Goal: Use online tool/utility: Utilize a website feature to perform a specific function

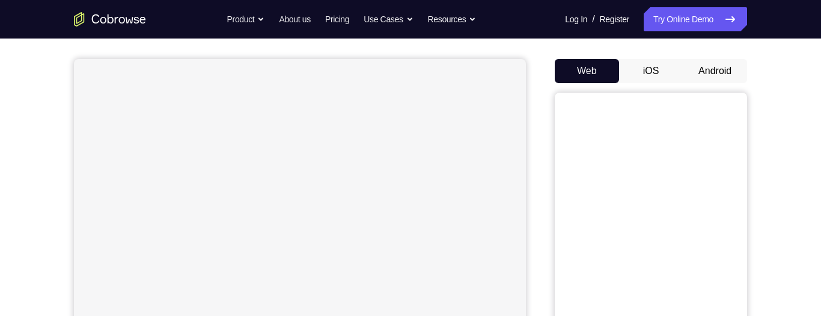
scroll to position [97, 0]
click at [719, 75] on button "Android" at bounding box center [715, 71] width 64 height 24
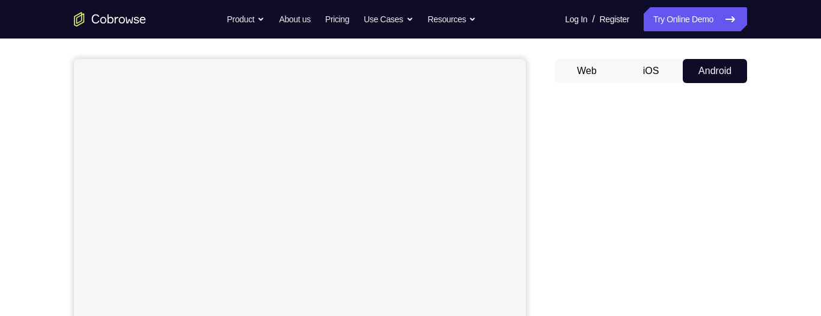
scroll to position [0, 0]
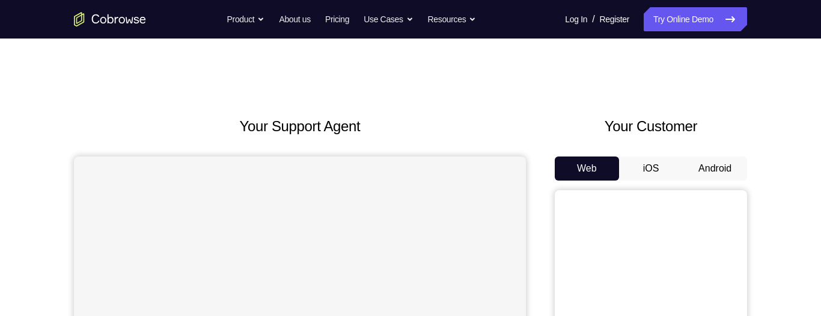
click at [724, 163] on button "Android" at bounding box center [715, 168] width 64 height 24
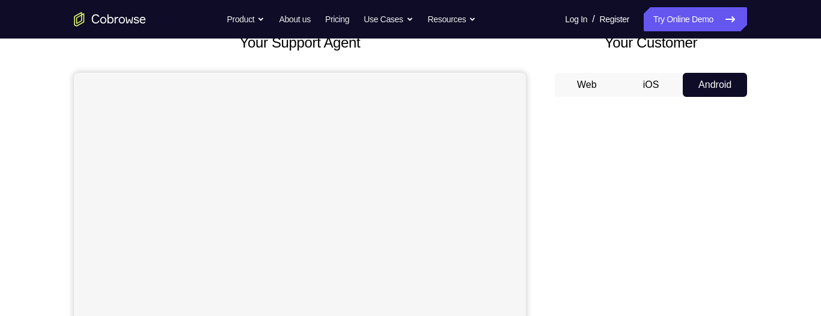
scroll to position [121, 0]
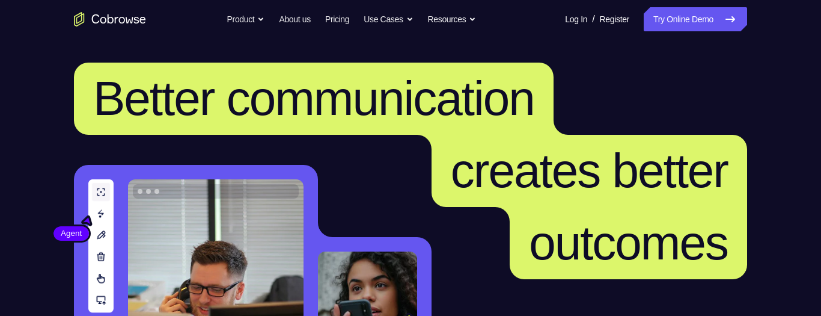
click at [694, 19] on link "Try Online Demo" at bounding box center [695, 19] width 103 height 24
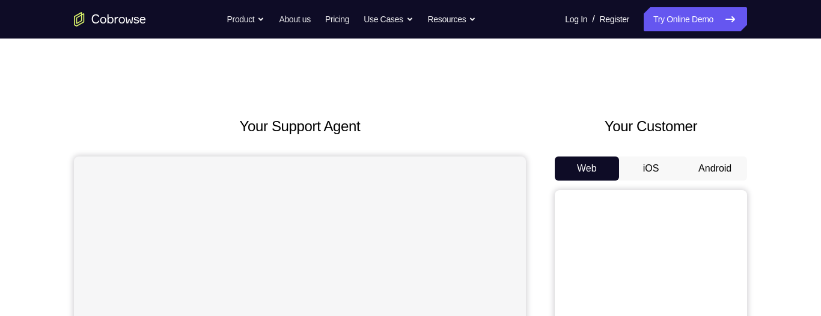
click at [727, 168] on button "Android" at bounding box center [715, 168] width 64 height 24
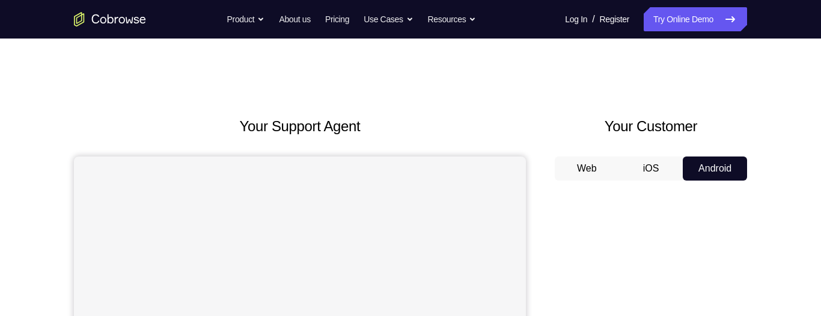
scroll to position [153, 0]
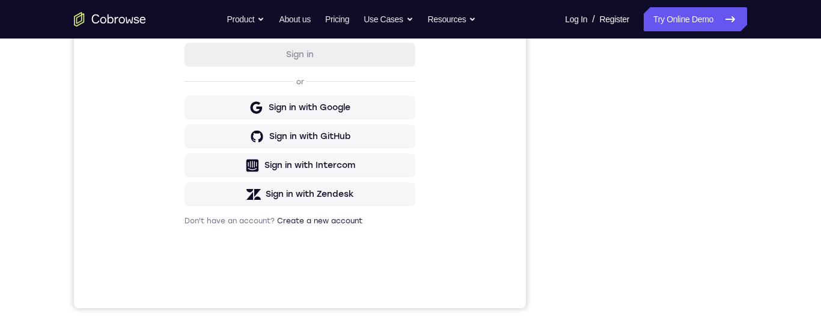
scroll to position [221, 0]
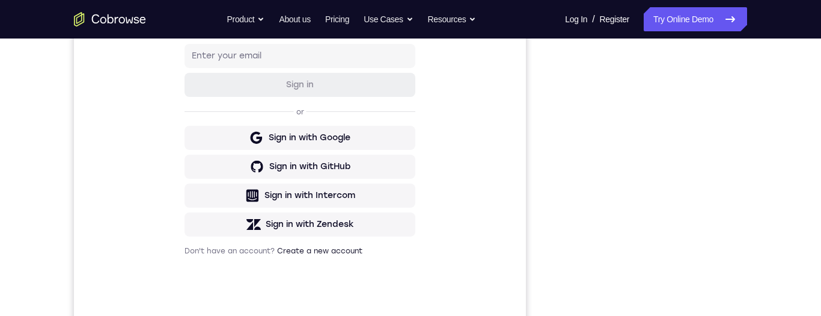
click at [557, 86] on div at bounding box center [651, 154] width 192 height 370
click at [533, 133] on div "Your Support Agent Your Customer Web iOS Android" at bounding box center [410, 116] width 673 height 444
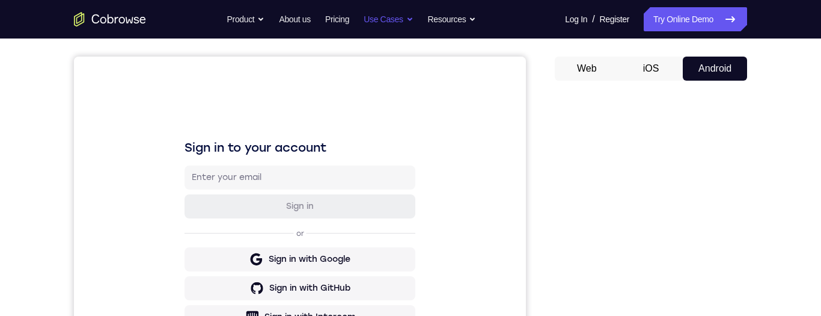
scroll to position [126, 0]
